Goal: Transaction & Acquisition: Purchase product/service

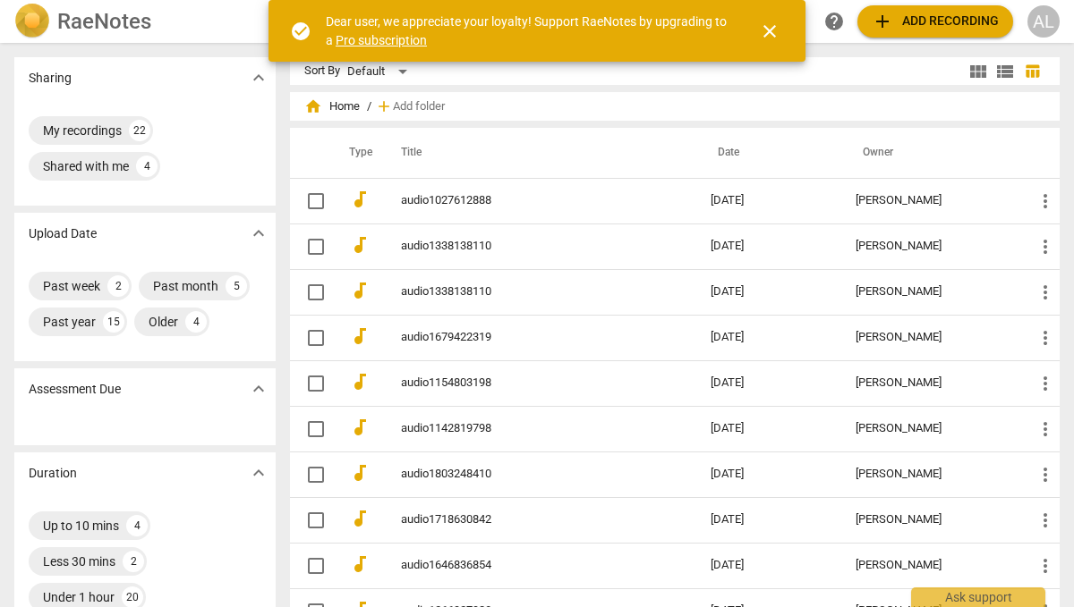
click at [777, 32] on span "close" at bounding box center [769, 31] width 21 height 21
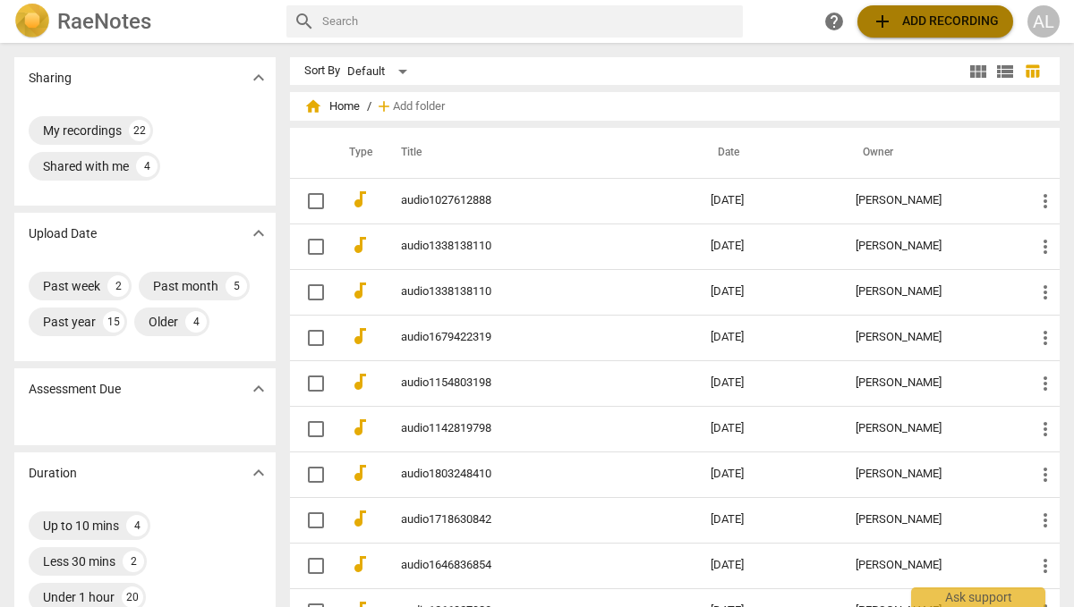
click at [905, 26] on span "add Add recording" at bounding box center [934, 21] width 127 height 21
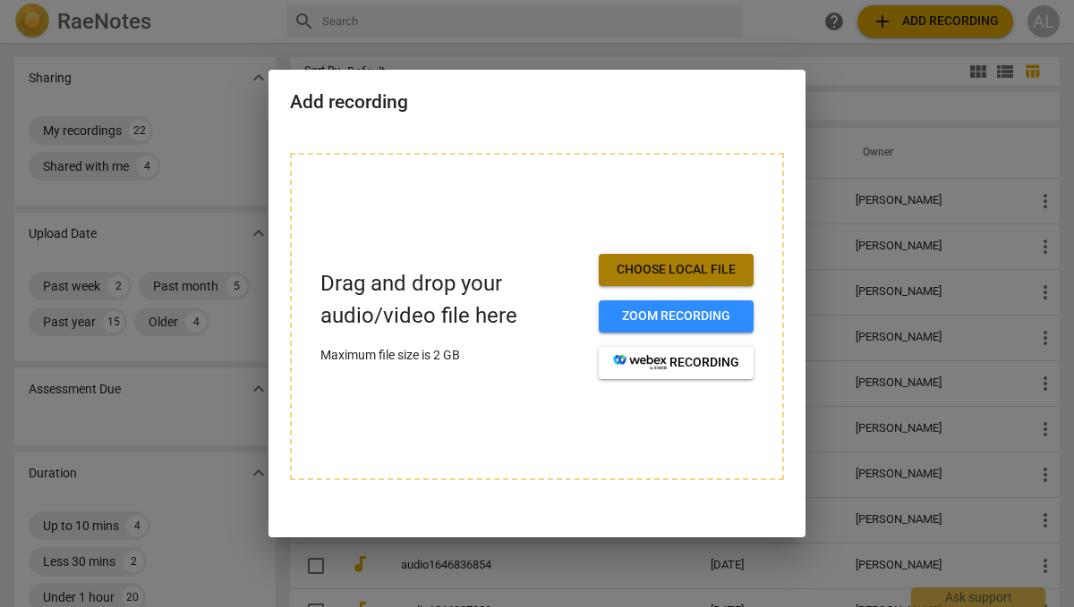
click at [675, 262] on span "Choose local file" at bounding box center [676, 270] width 126 height 18
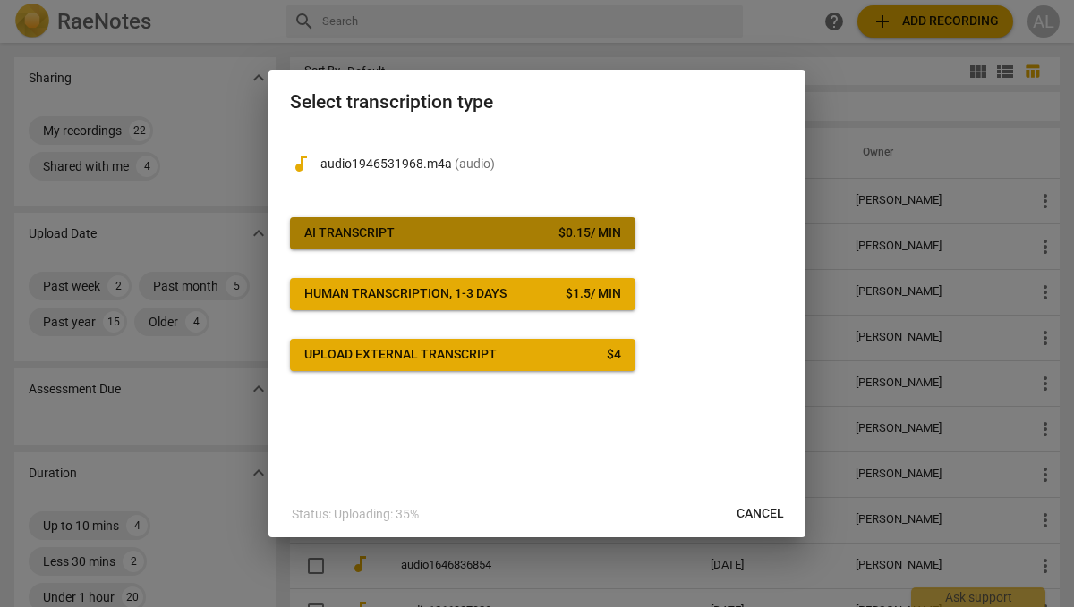
click at [533, 236] on span "AI Transcript $ 0.15 / min" at bounding box center [462, 234] width 317 height 18
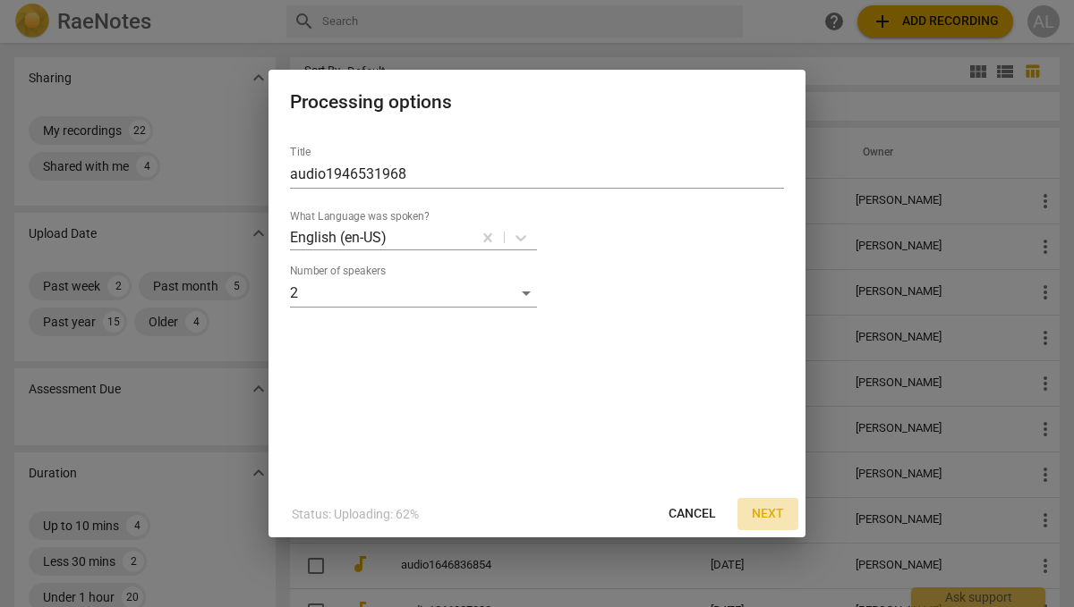
click at [770, 508] on span "Next" at bounding box center [768, 514] width 32 height 18
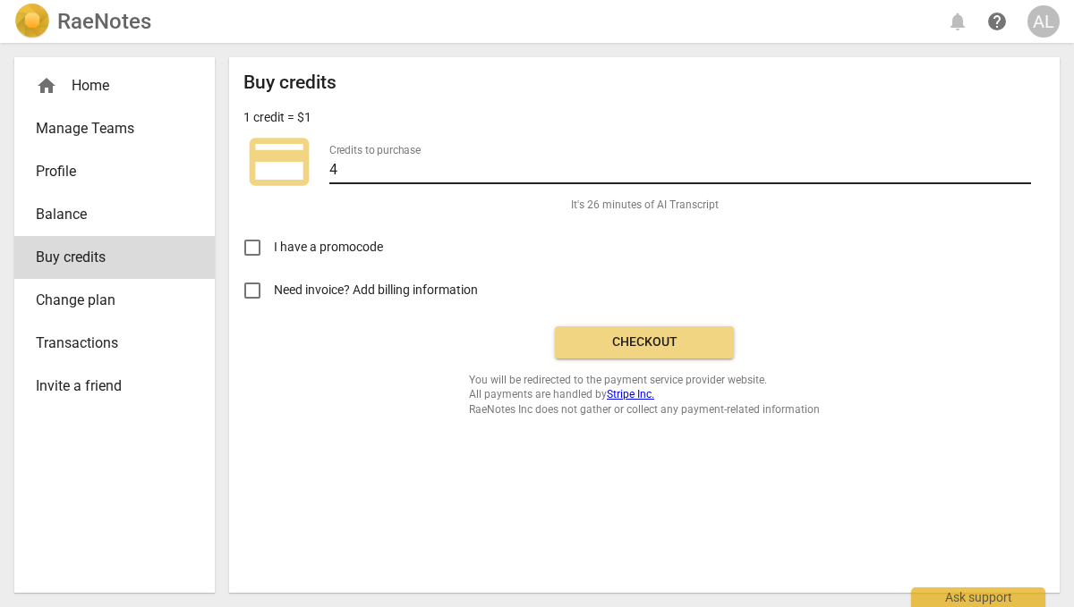
click at [378, 164] on input "4" at bounding box center [679, 171] width 701 height 26
type input "1"
type input "20"
click at [618, 342] on span "Checkout" at bounding box center [644, 343] width 150 height 18
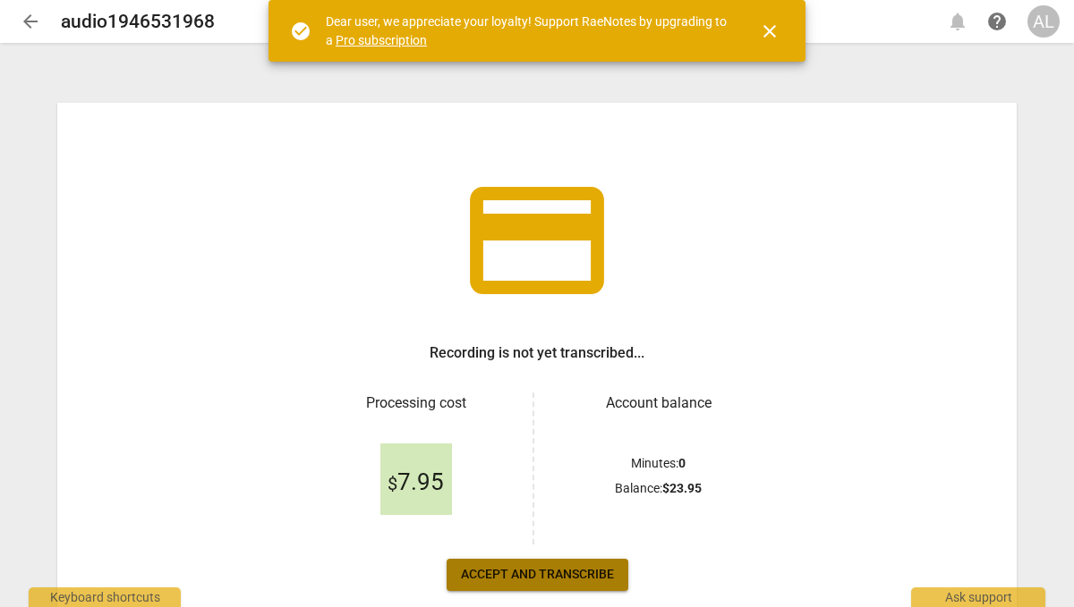
click at [578, 590] on button "Accept and transcribe" at bounding box center [537, 575] width 182 height 32
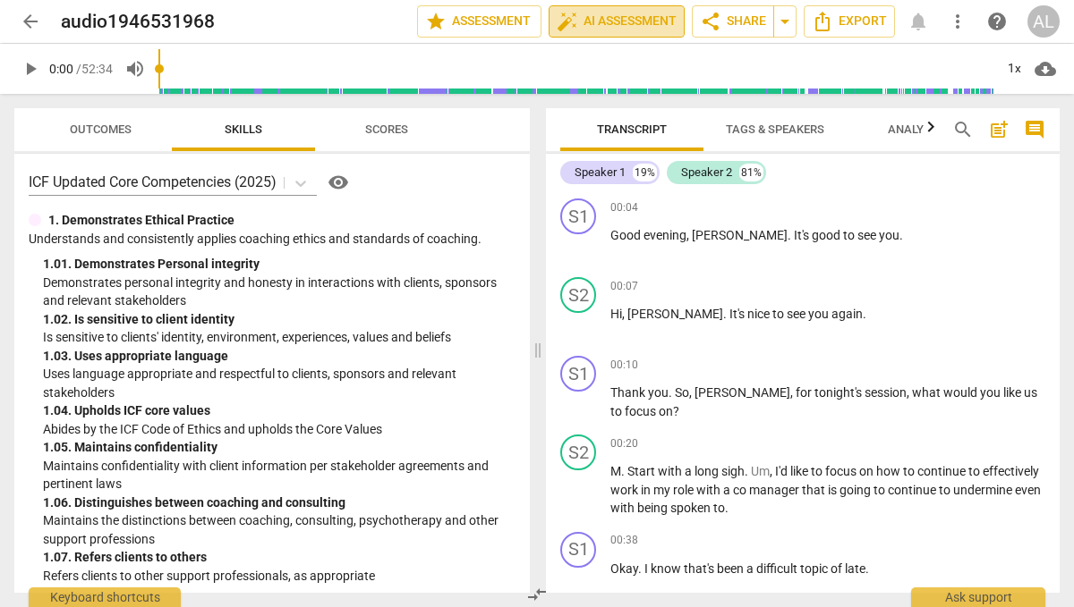
click at [644, 16] on span "auto_fix_high AI Assessment" at bounding box center [616, 21] width 120 height 21
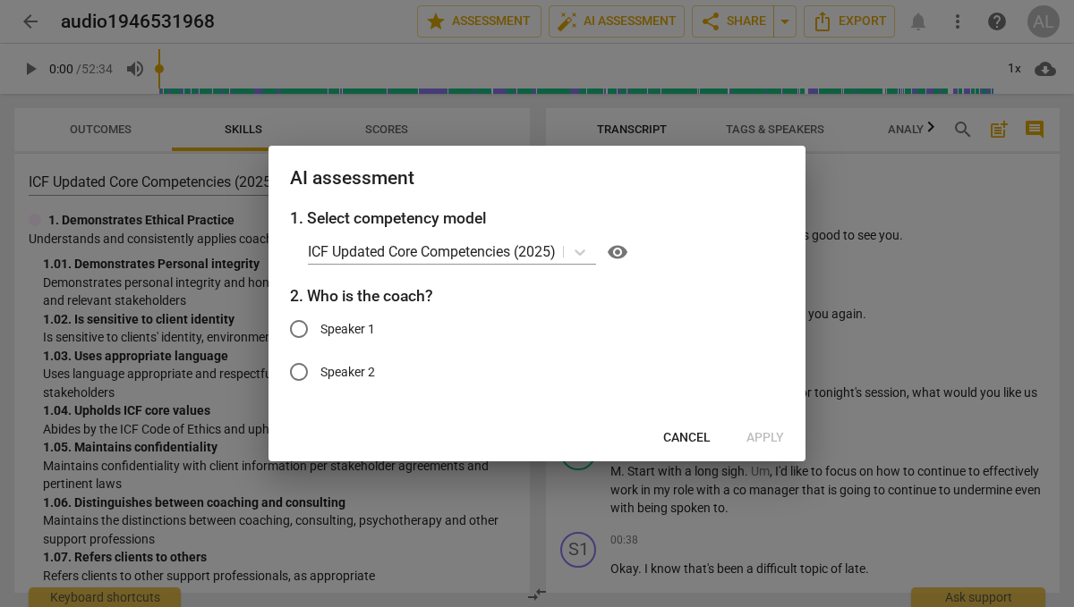
click at [320, 320] on span "Speaker 1" at bounding box center [347, 329] width 55 height 19
click at [320, 319] on input "Speaker 1" at bounding box center [298, 329] width 43 height 43
radio input "true"
click at [780, 435] on span "Apply" at bounding box center [765, 438] width 38 height 18
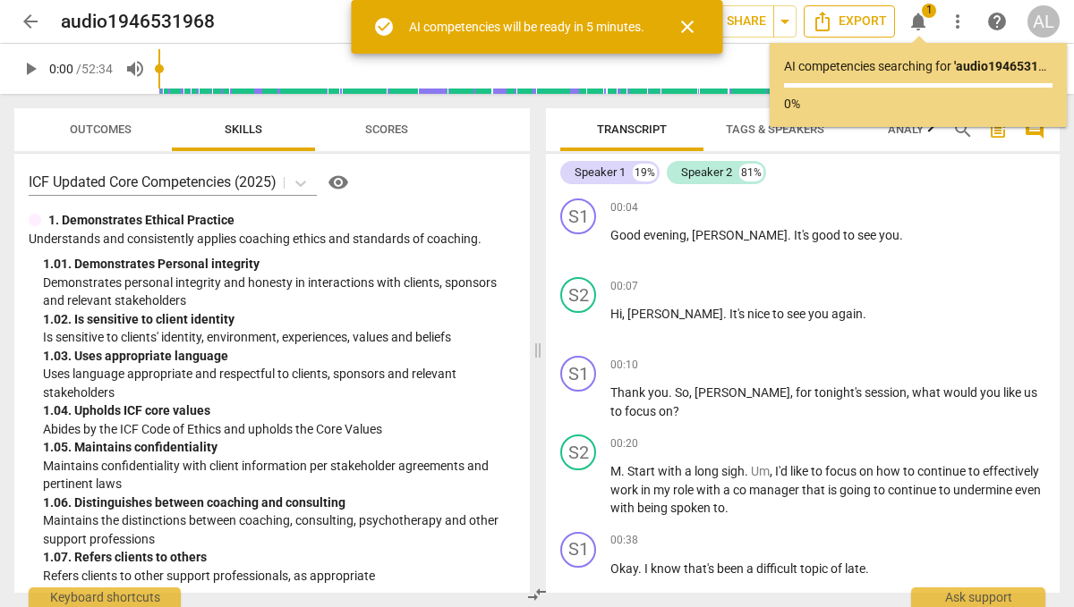
click at [814, 28] on icon "Export" at bounding box center [821, 21] width 21 height 21
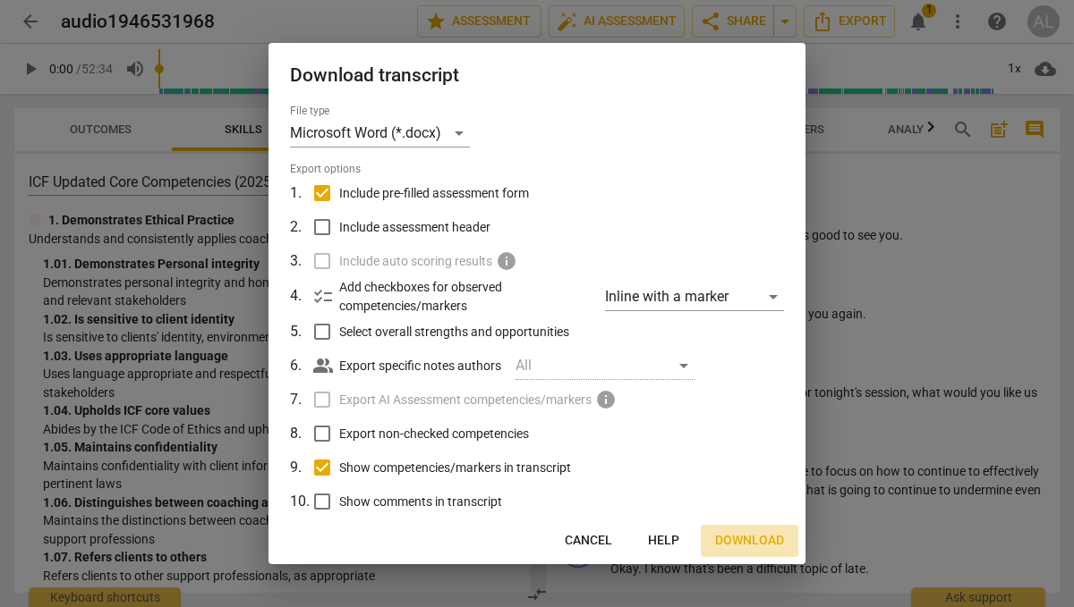
click at [762, 536] on span "Download" at bounding box center [749, 541] width 69 height 18
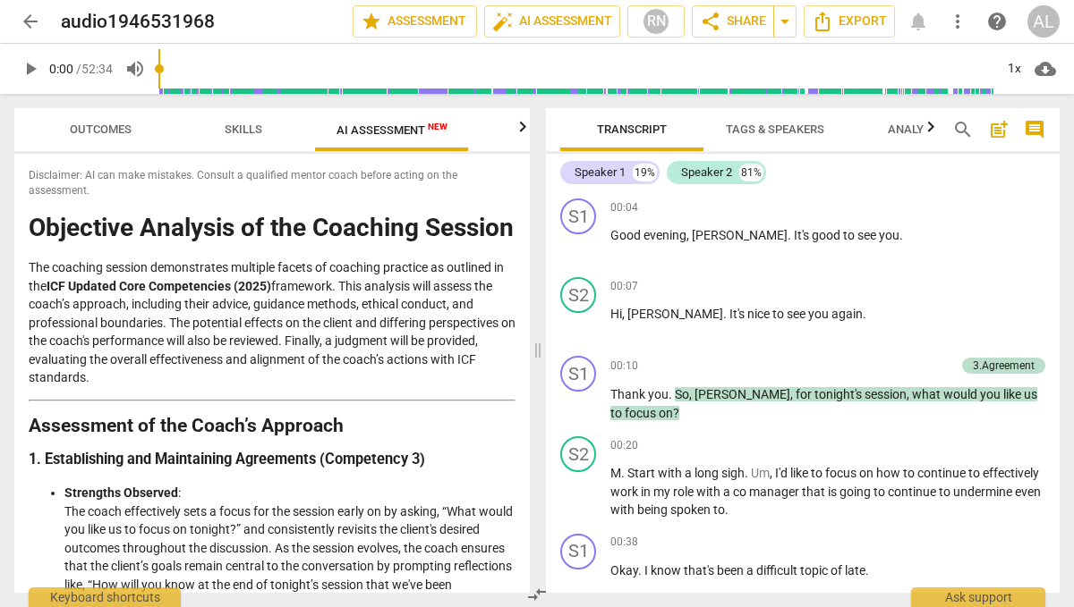
click at [524, 131] on icon "button" at bounding box center [523, 126] width 6 height 11
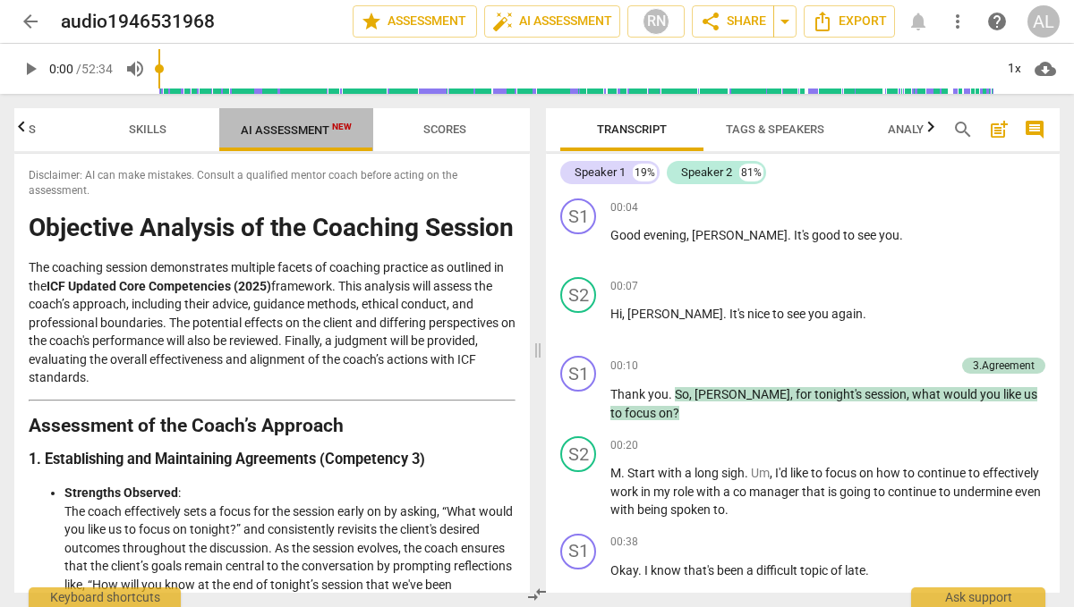
click at [283, 122] on span "AI Assessment New" at bounding box center [296, 129] width 154 height 27
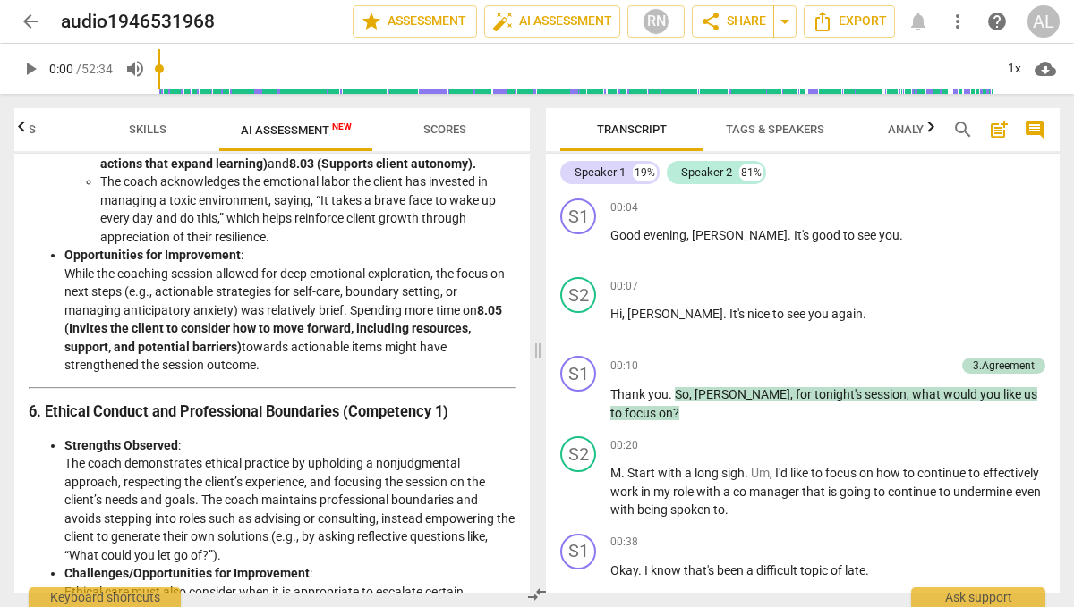
scroll to position [1877, 0]
